Goal: Transaction & Acquisition: Purchase product/service

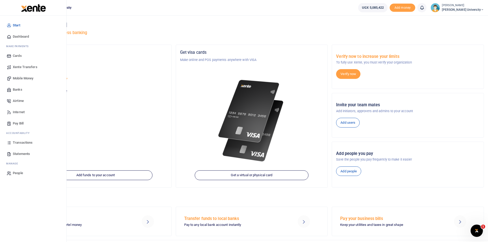
click at [28, 79] on span "Mobile Money" at bounding box center [23, 78] width 21 height 5
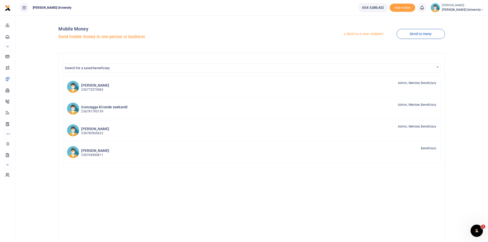
click at [348, 34] on link "Send to a new recipient" at bounding box center [363, 33] width 67 height 9
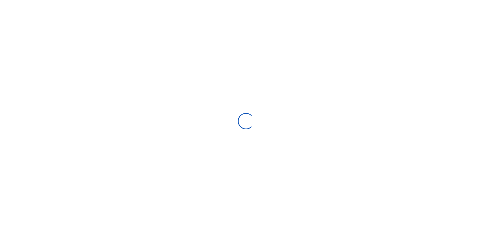
select select "Loading bundles"
select select
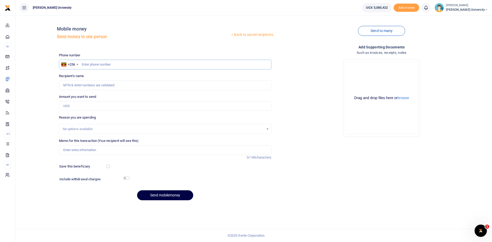
click at [93, 64] on input "text" at bounding box center [165, 65] width 212 height 10
type input "0789445497"
type input "[PERSON_NAME]"
type input "0789445497"
click at [67, 106] on input "Amount you want to send" at bounding box center [165, 106] width 212 height 10
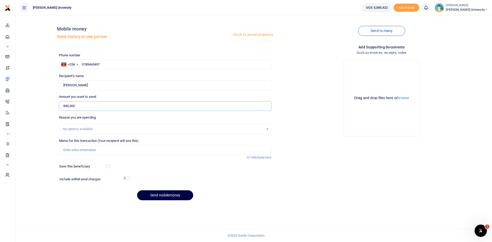
type input "840,000"
click at [73, 151] on input "Memo for this transaction (Your recipient will see this)" at bounding box center [165, 150] width 212 height 10
type input "10 Heavy duty extension cables one office table tray and toilet balls"
click at [128, 178] on input "checkbox" at bounding box center [126, 178] width 7 height 3
checkbox input "true"
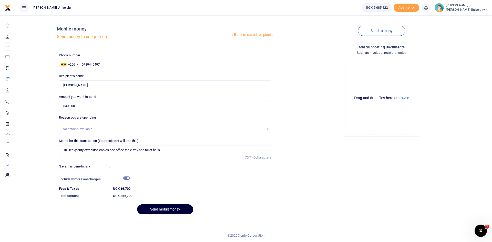
click at [178, 210] on button "Send mobilemoney" at bounding box center [165, 210] width 56 height 10
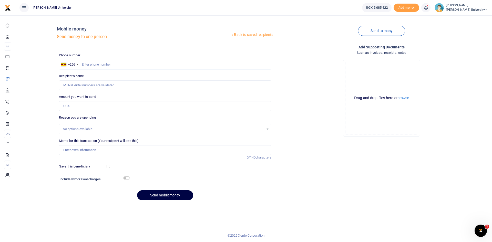
click at [86, 63] on input "text" at bounding box center [165, 65] width 212 height 10
